Goal: Task Accomplishment & Management: Manage account settings

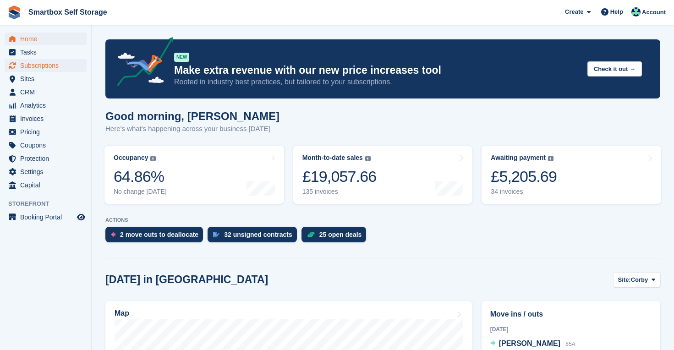
click at [52, 67] on span "Subscriptions" at bounding box center [47, 65] width 55 height 13
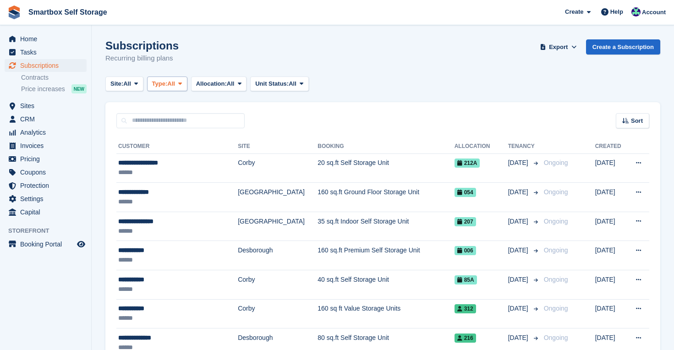
click at [187, 82] on button "Type: All" at bounding box center [167, 83] width 40 height 15
click at [182, 84] on icon at bounding box center [180, 84] width 4 height 6
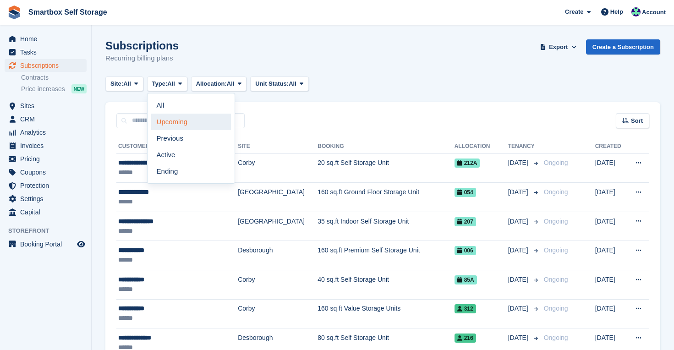
click at [180, 126] on link "Upcoming" at bounding box center [191, 122] width 80 height 16
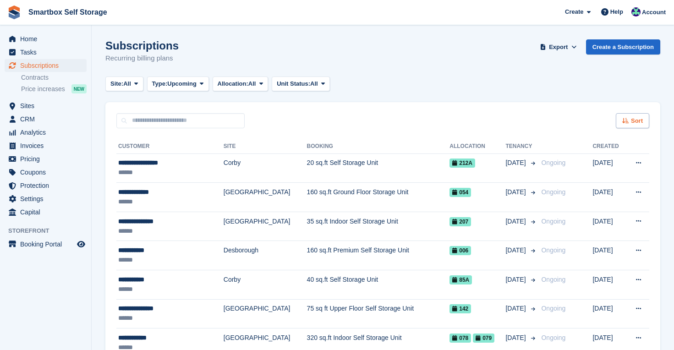
click at [627, 124] on div "Sort" at bounding box center [631, 120] width 33 height 15
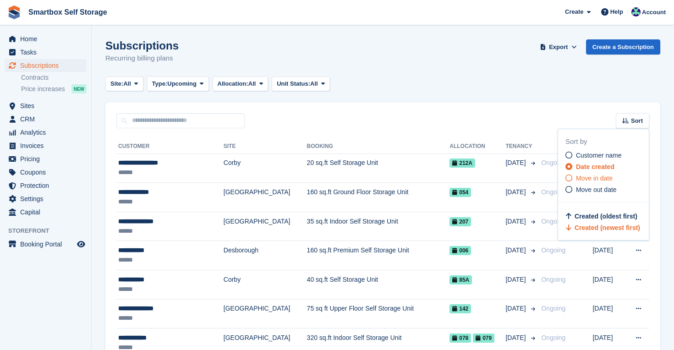
click at [600, 182] on div "Move in date" at bounding box center [606, 179] width 83 height 10
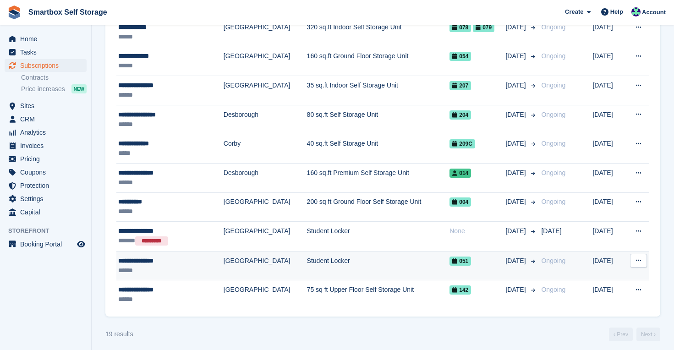
scroll to position [398, 0]
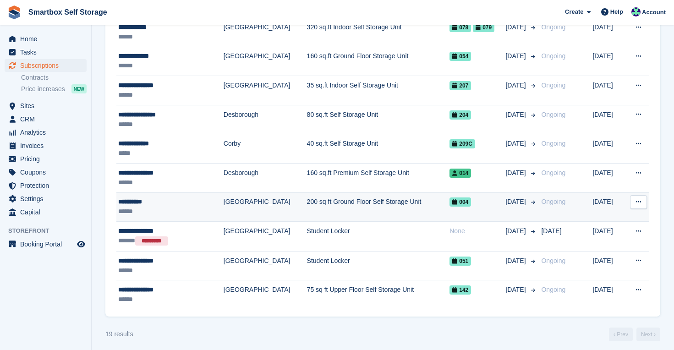
click at [128, 203] on div "**********" at bounding box center [160, 202] width 84 height 10
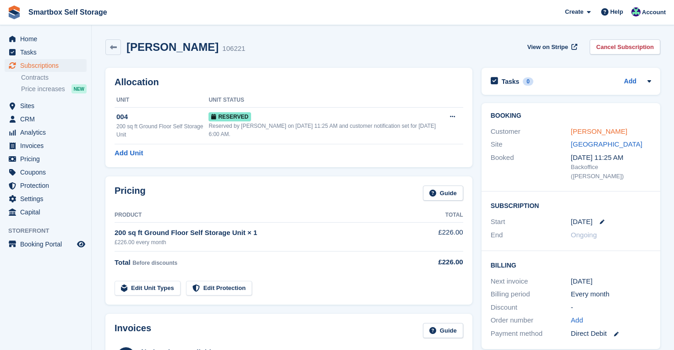
click at [586, 131] on link "Safa Akram" at bounding box center [599, 131] width 56 height 8
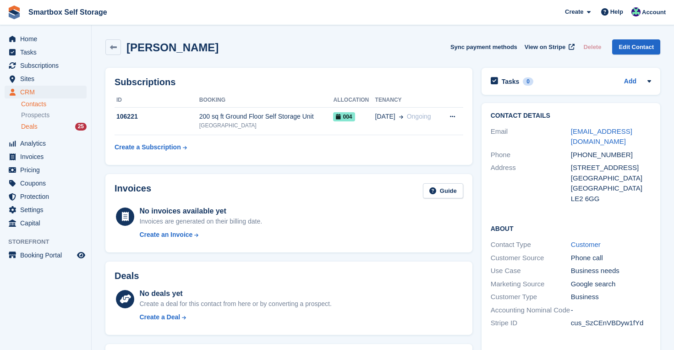
click at [53, 126] on div "Deals 25" at bounding box center [53, 126] width 65 height 9
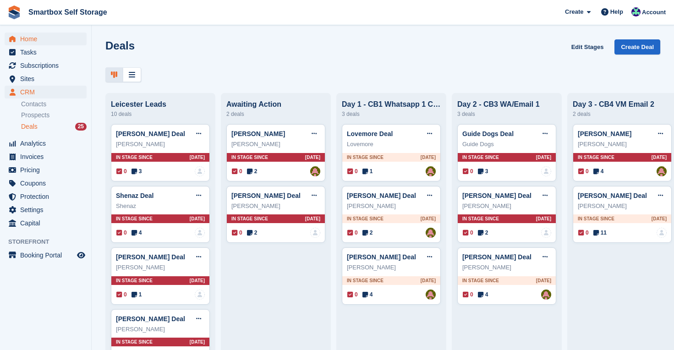
click at [31, 37] on span "Home" at bounding box center [47, 39] width 55 height 13
